Goal: Find specific page/section

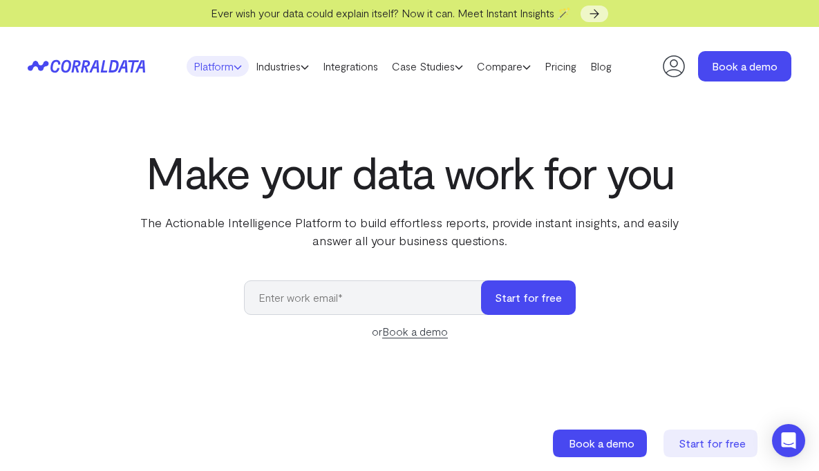
click at [201, 73] on link "Platform" at bounding box center [218, 66] width 62 height 21
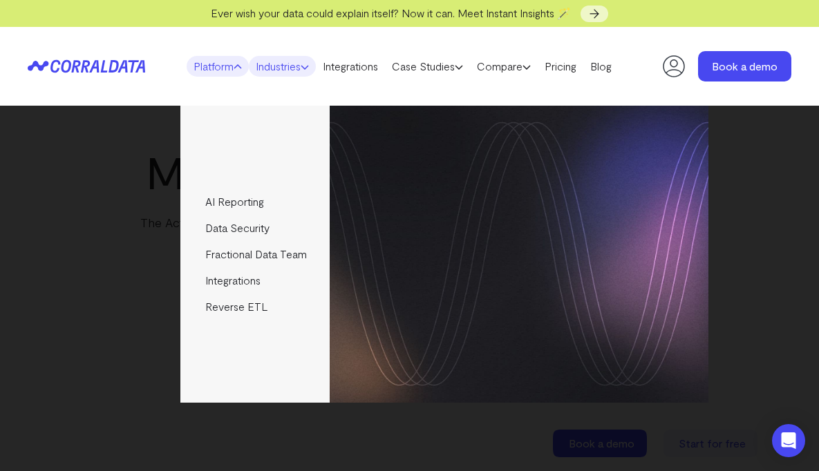
click at [259, 67] on link "Industries" at bounding box center [282, 66] width 67 height 21
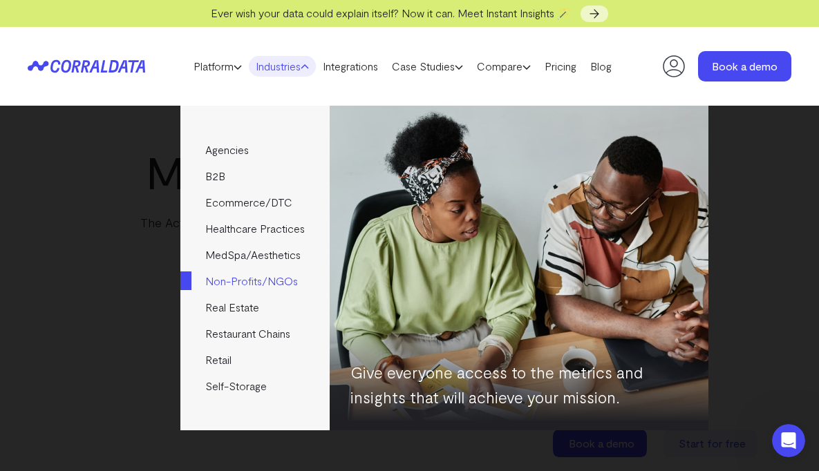
click at [274, 286] on link "Non-Profits/NGOs" at bounding box center [254, 281] width 149 height 26
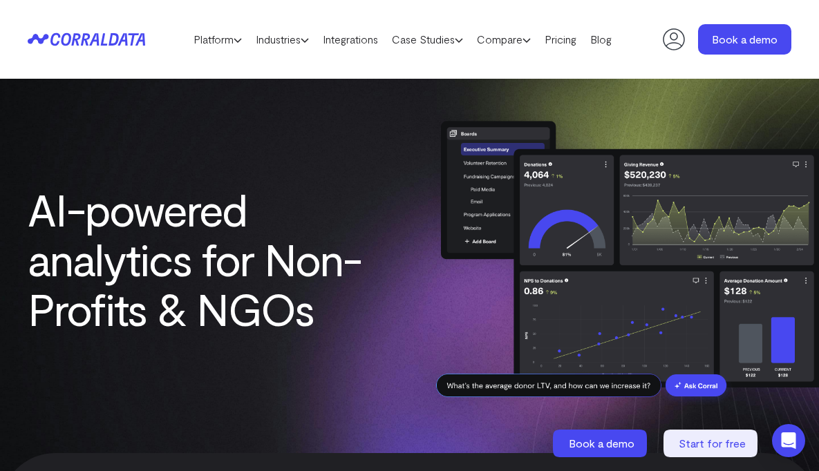
click at [88, 37] on icon at bounding box center [78, 39] width 57 height 13
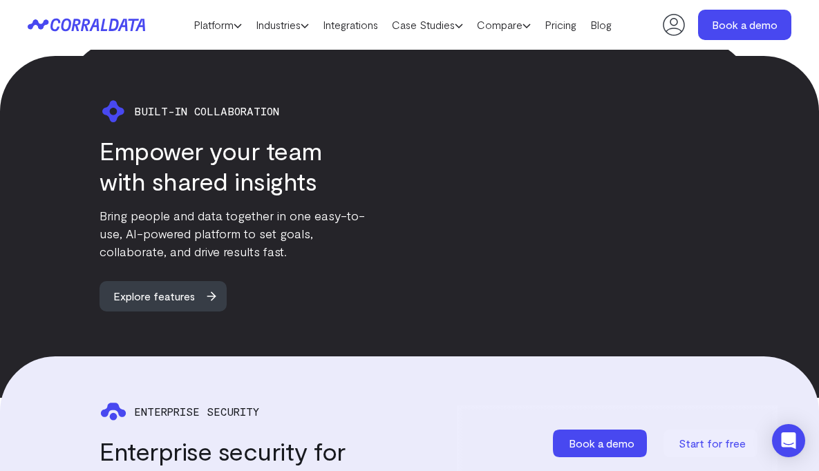
scroll to position [2593, 0]
